Goal: Information Seeking & Learning: Learn about a topic

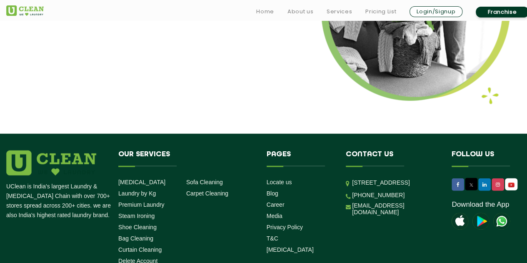
scroll to position [1126, 0]
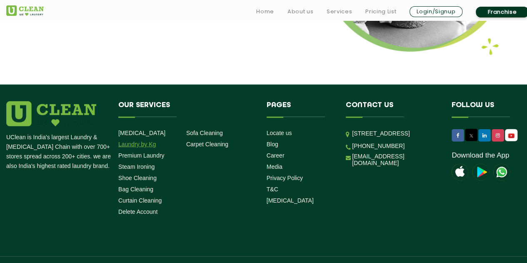
click at [143, 145] on link "Laundry by Kg" at bounding box center [137, 144] width 38 height 7
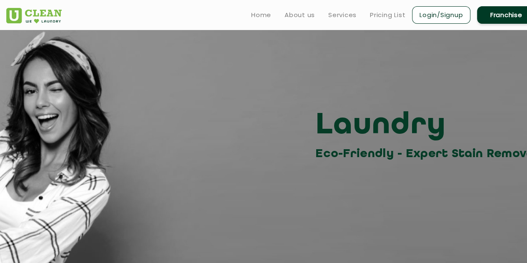
click at [271, 151] on div "Laundry Eco-Friendly - Expert Stain Removal" at bounding box center [271, 135] width 542 height 56
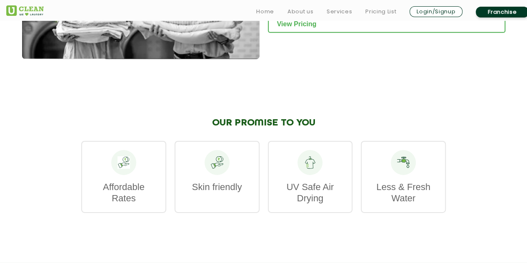
scroll to position [1292, 0]
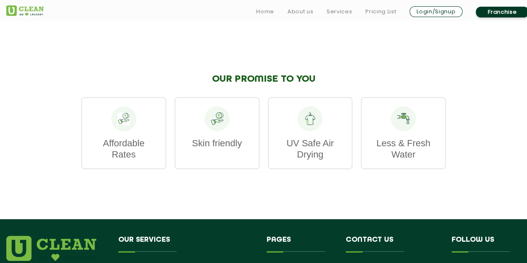
click at [142, 151] on p "Affordable Rates" at bounding box center [123, 149] width 67 height 23
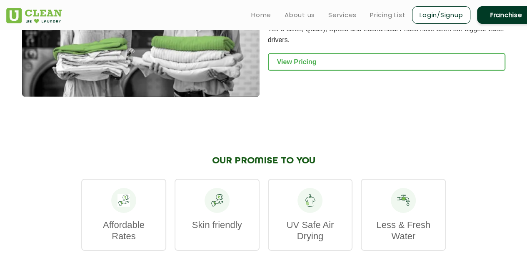
scroll to position [1209, 0]
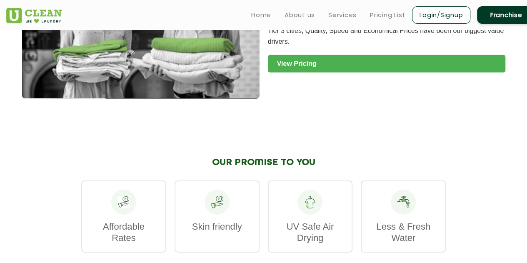
click at [326, 63] on link "View Pricing" at bounding box center [387, 64] width 238 height 18
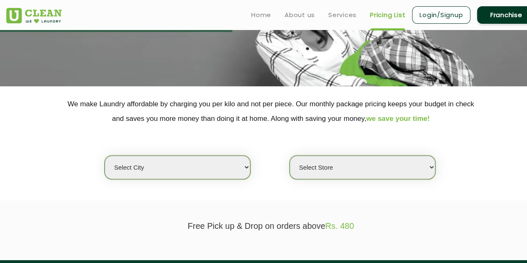
scroll to position [125, 0]
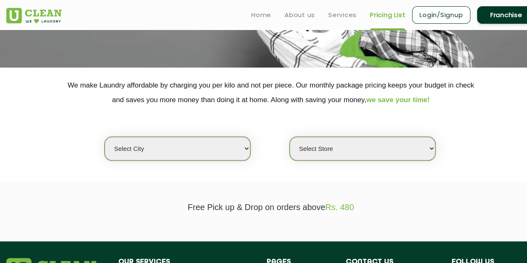
click at [206, 149] on select "Select city [GEOGRAPHIC_DATA] [GEOGRAPHIC_DATA] [GEOGRAPHIC_DATA] [GEOGRAPHIC_D…" at bounding box center [178, 149] width 146 height 24
select select "11"
click at [105, 137] on select "Select city Aalo Agartala Agra Ahmedabad Akola Aligarh Alwar - UClean Select Am…" at bounding box center [178, 149] width 146 height 24
select select "0"
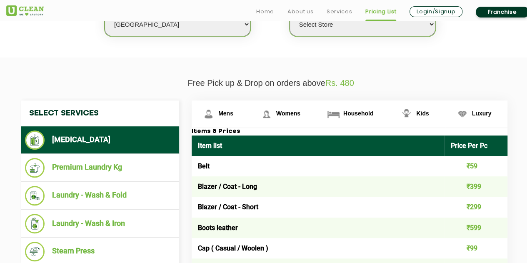
scroll to position [250, 0]
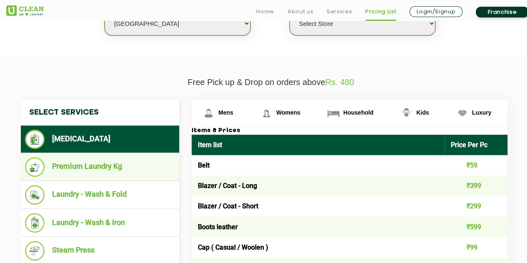
click at [119, 170] on li "Premium Laundry Kg" at bounding box center [100, 167] width 150 height 20
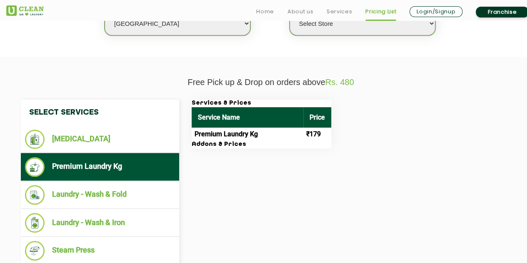
click at [350, 83] on span "Rs. 480" at bounding box center [340, 82] width 29 height 9
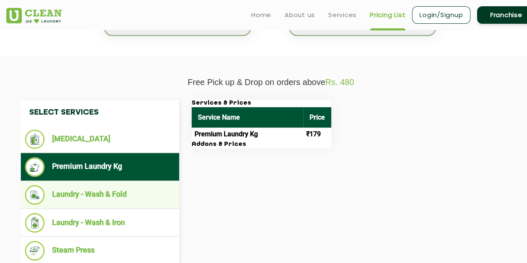
click at [74, 193] on li "Laundry - Wash & Fold" at bounding box center [100, 195] width 150 height 20
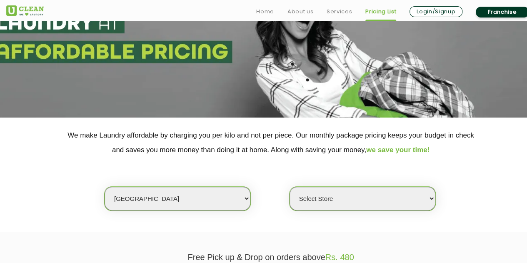
scroll to position [125, 0]
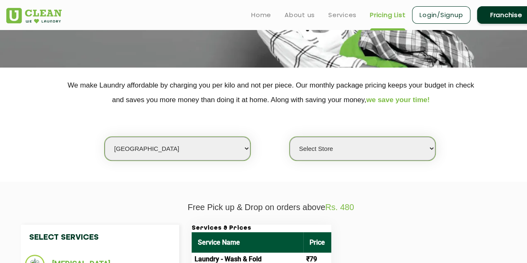
click at [388, 143] on select "Select Store UClean Anna Nagar UClean Navalur UClean Chitlapakkam UClean Urrapa…" at bounding box center [363, 149] width 146 height 24
